Goal: Task Accomplishment & Management: Complete application form

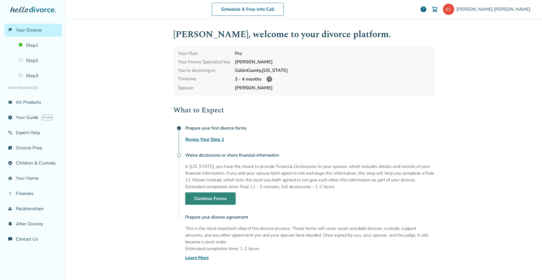
click at [202, 200] on link "Continue Forms" at bounding box center [210, 199] width 50 height 12
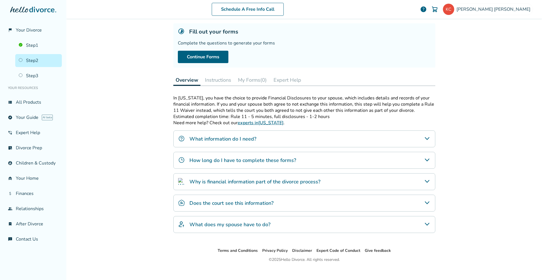
scroll to position [38, 0]
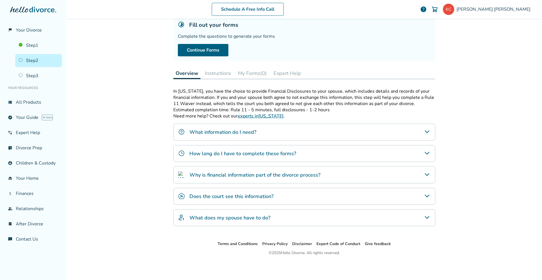
click at [224, 77] on button "Instructions" at bounding box center [218, 73] width 31 height 11
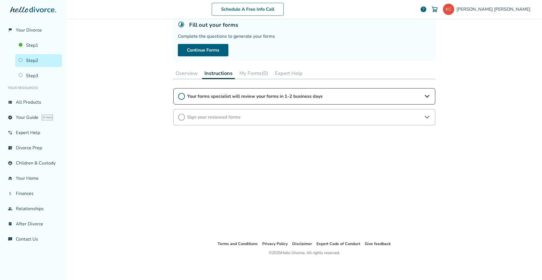
click at [250, 72] on button "My Forms (0)" at bounding box center [253, 73] width 33 height 11
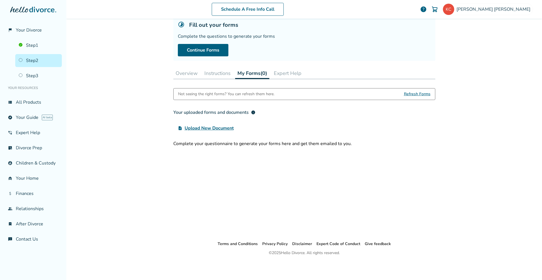
click at [184, 75] on button "Overview" at bounding box center [186, 73] width 27 height 11
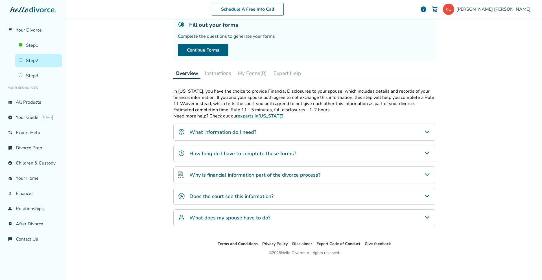
click at [215, 75] on button "Instructions" at bounding box center [218, 73] width 31 height 11
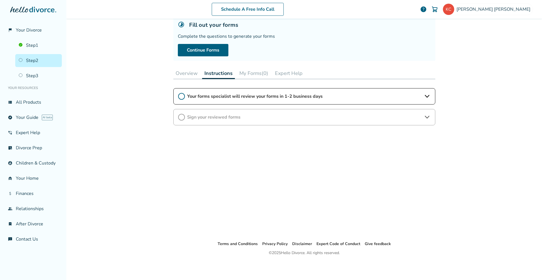
click at [241, 94] on span "Your forms specialist will review your forms in 1-2 business days" at bounding box center [304, 96] width 234 height 6
click at [257, 76] on button "My Forms (0)" at bounding box center [253, 73] width 33 height 11
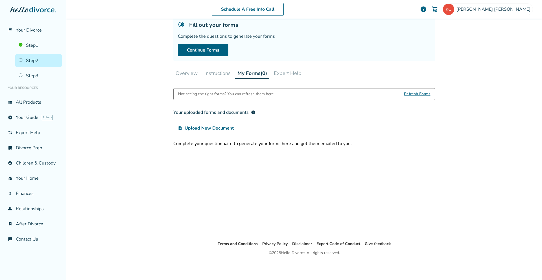
click at [280, 73] on button "Expert Help" at bounding box center [287, 73] width 32 height 11
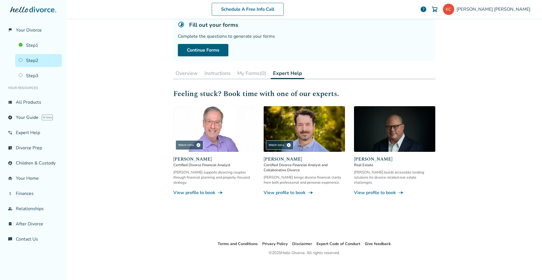
click at [183, 73] on button "Overview" at bounding box center [186, 73] width 27 height 11
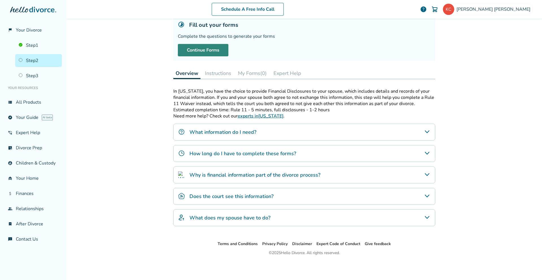
click at [211, 49] on link "Continue Forms" at bounding box center [203, 50] width 50 height 12
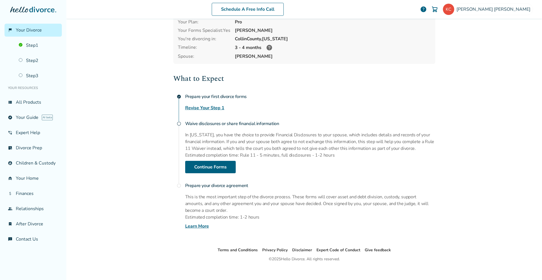
scroll to position [38, 0]
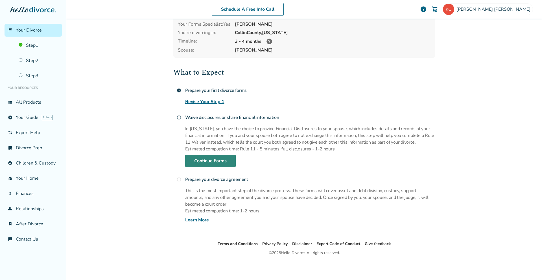
click at [213, 162] on link "Continue Forms" at bounding box center [210, 161] width 50 height 12
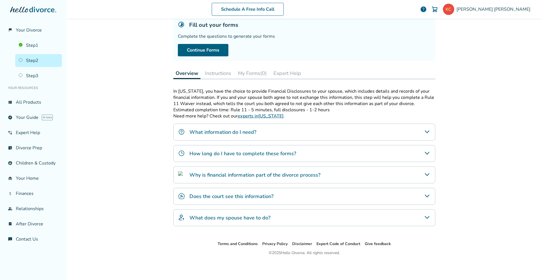
scroll to position [28, 0]
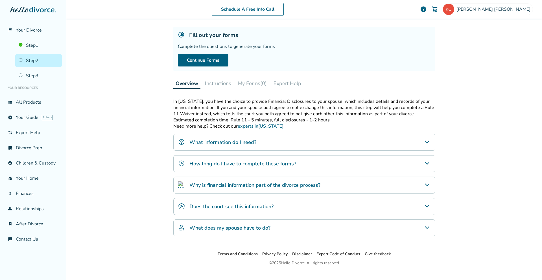
click at [199, 145] on h4 "What information do I need?" at bounding box center [222, 142] width 67 height 7
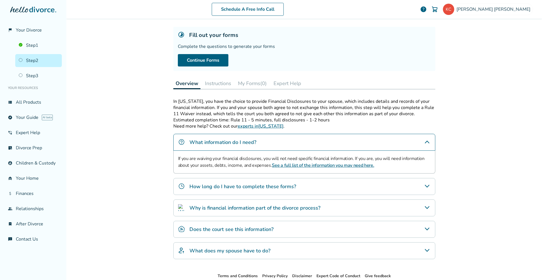
click at [207, 188] on h4 "How long do I have to complete these forms?" at bounding box center [242, 186] width 107 height 7
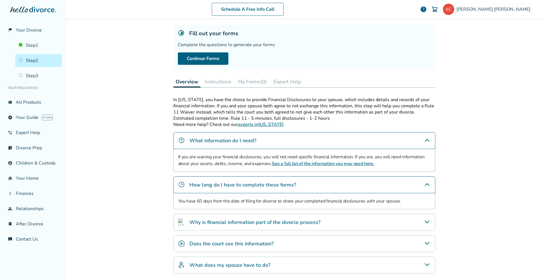
scroll to position [35, 0]
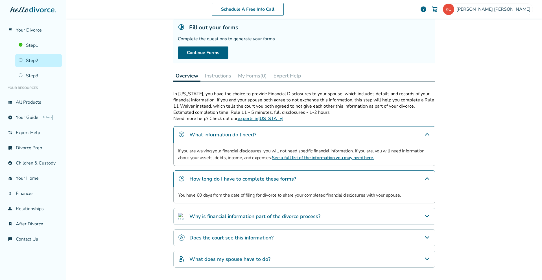
click at [210, 216] on h4 "Why is financial information part of the divorce process?" at bounding box center [254, 216] width 131 height 7
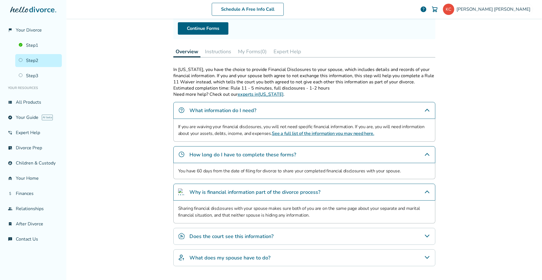
scroll to position [74, 0]
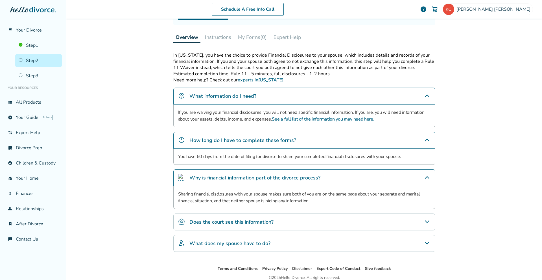
click at [208, 220] on h4 "Does the court see this information?" at bounding box center [231, 222] width 84 height 7
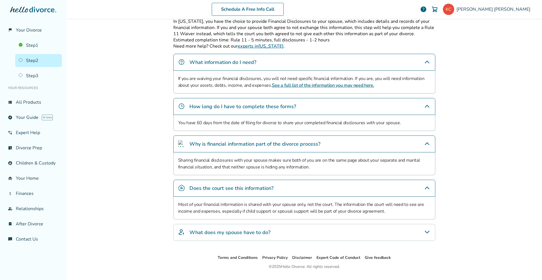
scroll to position [122, 0]
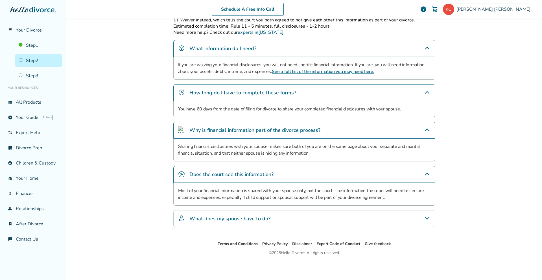
click at [210, 216] on h4 "What does my spouse have to do?" at bounding box center [229, 218] width 81 height 7
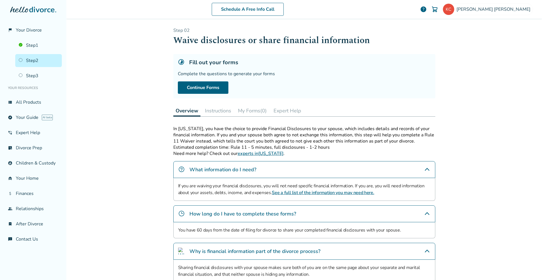
scroll to position [0, 0]
click at [200, 87] on link "Continue Forms" at bounding box center [203, 88] width 50 height 12
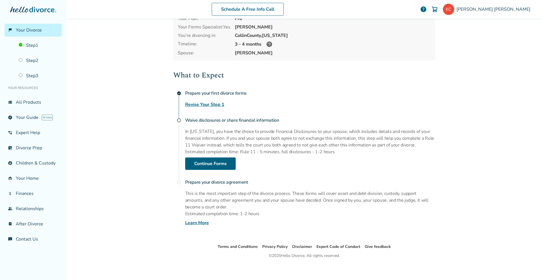
scroll to position [36, 0]
click at [229, 160] on link "Continue Forms" at bounding box center [210, 163] width 50 height 12
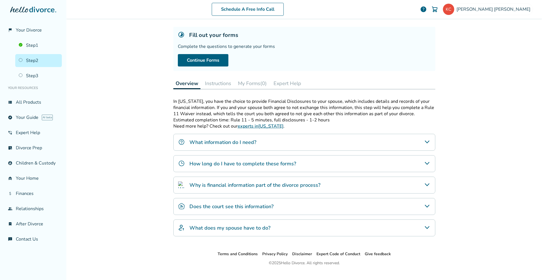
click at [244, 83] on button "My Forms (0)" at bounding box center [252, 83] width 33 height 11
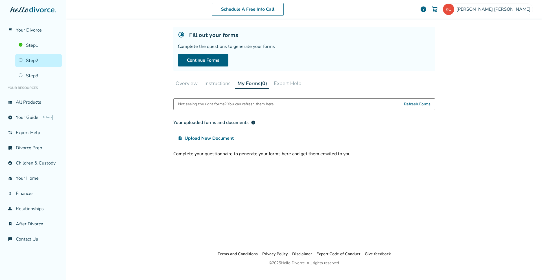
click at [219, 85] on button "Instructions" at bounding box center [217, 83] width 31 height 11
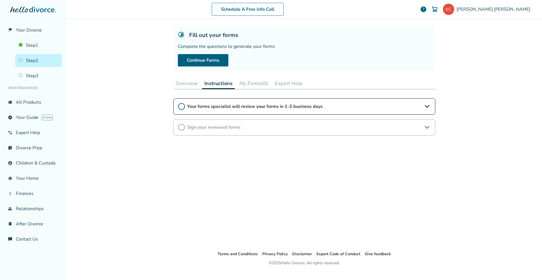
click at [295, 83] on button "Expert Help" at bounding box center [288, 83] width 32 height 11
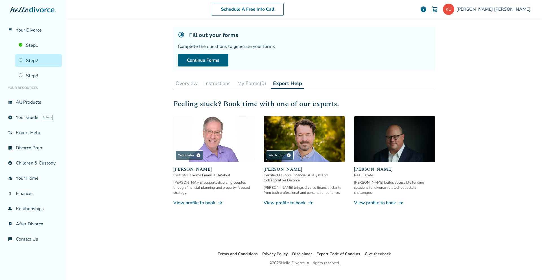
click at [218, 85] on button "Instructions" at bounding box center [217, 83] width 31 height 11
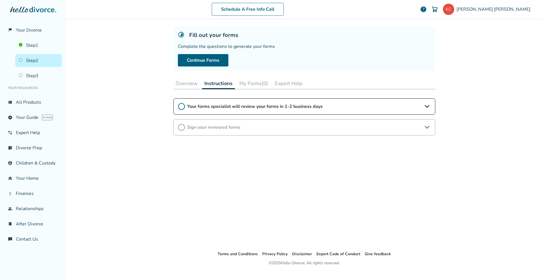
click at [218, 105] on span "Your forms specialist will review your forms in 1-2 business days" at bounding box center [304, 107] width 234 height 6
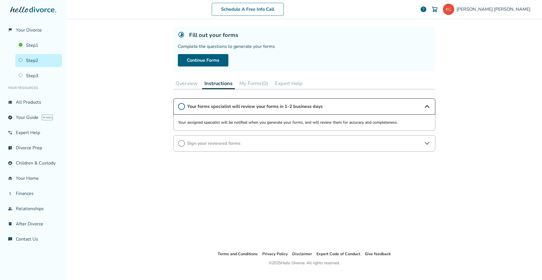
click at [179, 107] on icon at bounding box center [181, 106] width 7 height 7
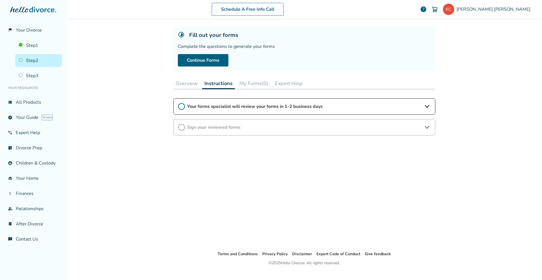
click at [181, 83] on button "Overview" at bounding box center [186, 83] width 27 height 11
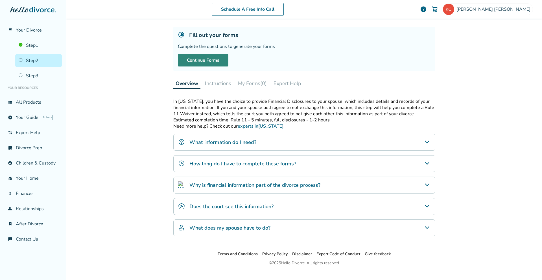
click at [208, 63] on link "Continue Forms" at bounding box center [203, 60] width 50 height 12
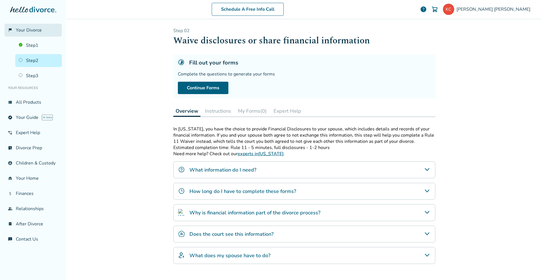
click at [38, 35] on link "flag_2 Your Divorce" at bounding box center [33, 30] width 57 height 13
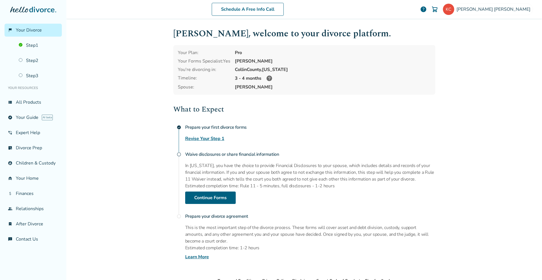
scroll to position [1, 0]
click at [285, 157] on h4 "Waive disclosures or share financial information" at bounding box center [310, 154] width 250 height 11
click at [216, 198] on link "Continue Forms" at bounding box center [210, 198] width 50 height 12
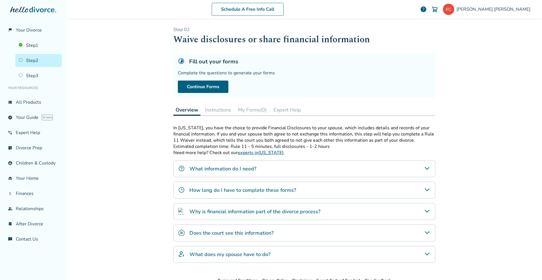
click at [212, 79] on div "Fill out your forms Complete the questions to generate your forms Continue Forms" at bounding box center [304, 75] width 262 height 44
click at [210, 85] on link "Continue Forms" at bounding box center [203, 87] width 50 height 12
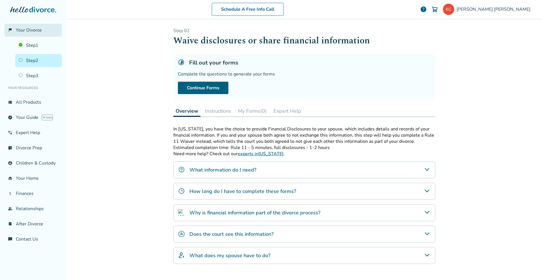
drag, startPoint x: 32, startPoint y: 28, endPoint x: 37, endPoint y: 28, distance: 5.6
click at [201, 84] on link "Continue Forms" at bounding box center [203, 88] width 50 height 12
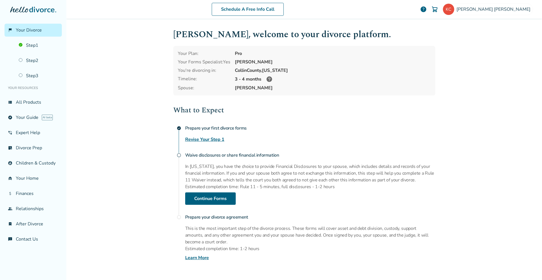
click at [123, 70] on div "Schedule A Free Info Call [PERSON_NAME] help Schedule A Free Call [PERSON_NAME]…" at bounding box center [303, 140] width 475 height 280
